Goal: Task Accomplishment & Management: Manage account settings

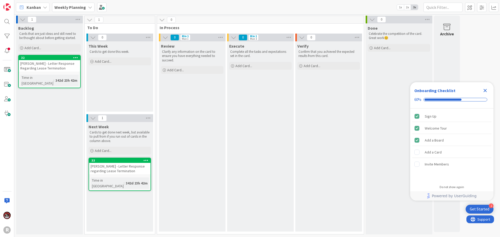
click at [41, 10] on div "Kanban" at bounding box center [33, 7] width 34 height 9
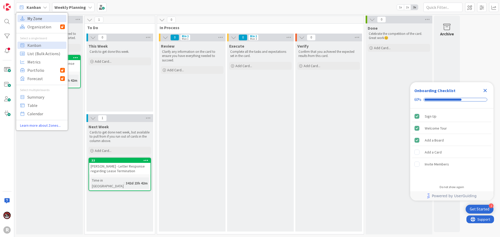
click at [38, 19] on span "My Zone" at bounding box center [45, 19] width 37 height 8
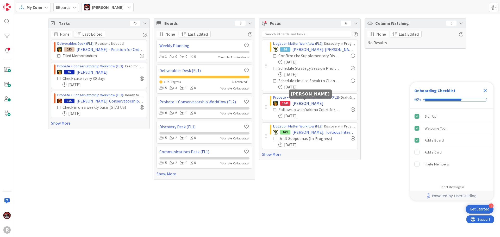
click at [293, 106] on span "[PERSON_NAME]" at bounding box center [307, 103] width 31 height 6
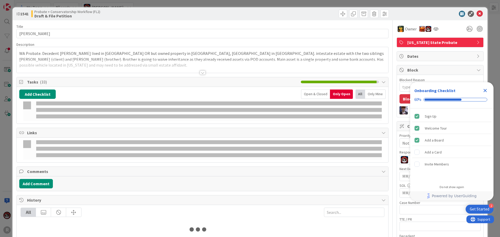
type textarea "x"
